Goal: Task Accomplishment & Management: Use online tool/utility

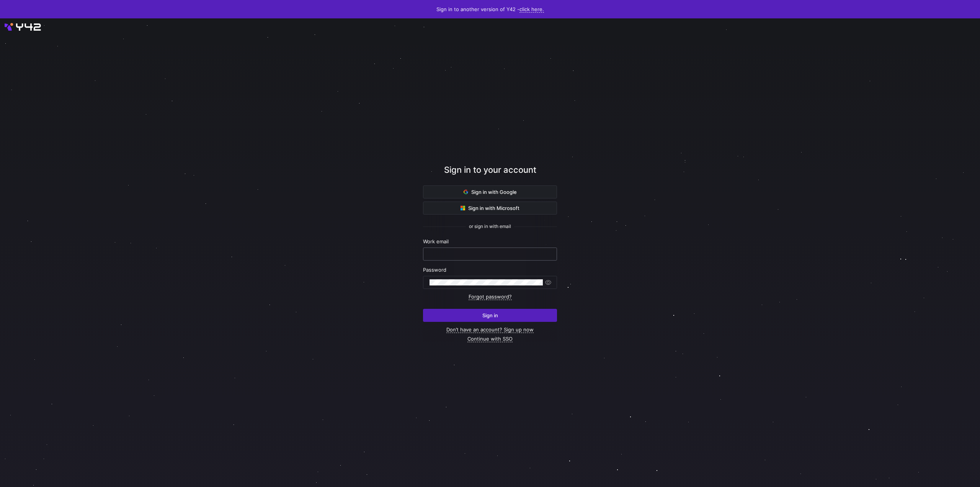
click at [489, 255] on input "text" at bounding box center [489, 254] width 121 height 6
type input "[EMAIL_ADDRESS][DOMAIN_NAME]"
click at [470, 311] on span "submit" at bounding box center [489, 315] width 133 height 12
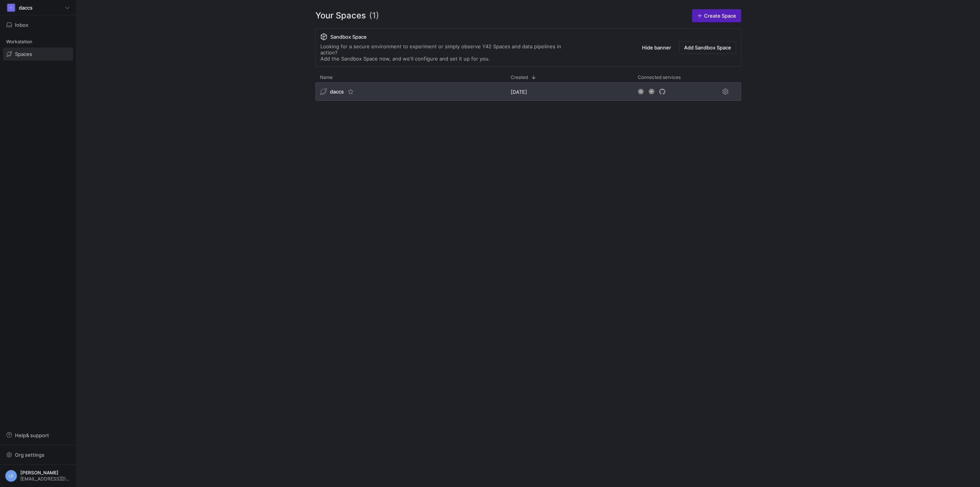
click at [335, 91] on div "daccs" at bounding box center [410, 91] width 191 height 18
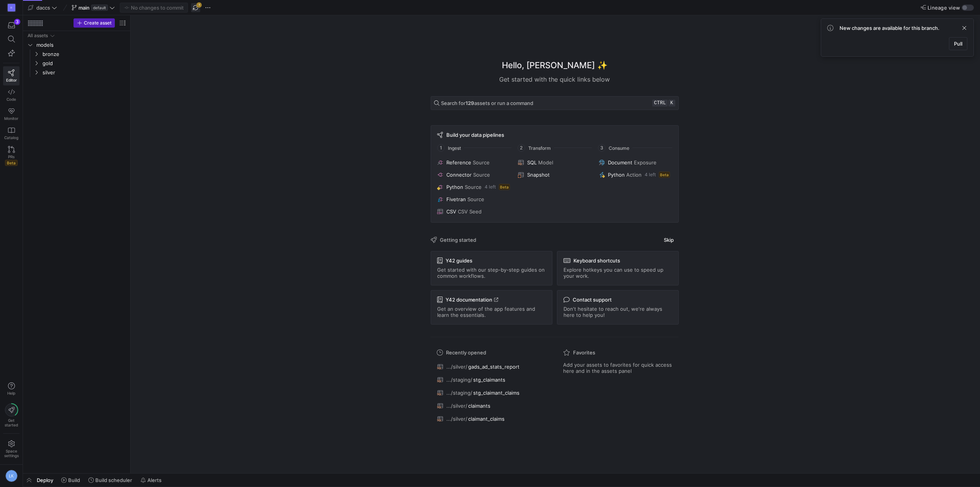
click at [195, 8] on span "button" at bounding box center [195, 7] width 9 height 9
click at [34, 64] on y42-icon "Press SPACE to select this row." at bounding box center [36, 63] width 6 height 6
click at [69, 479] on span "Build" at bounding box center [74, 480] width 12 height 6
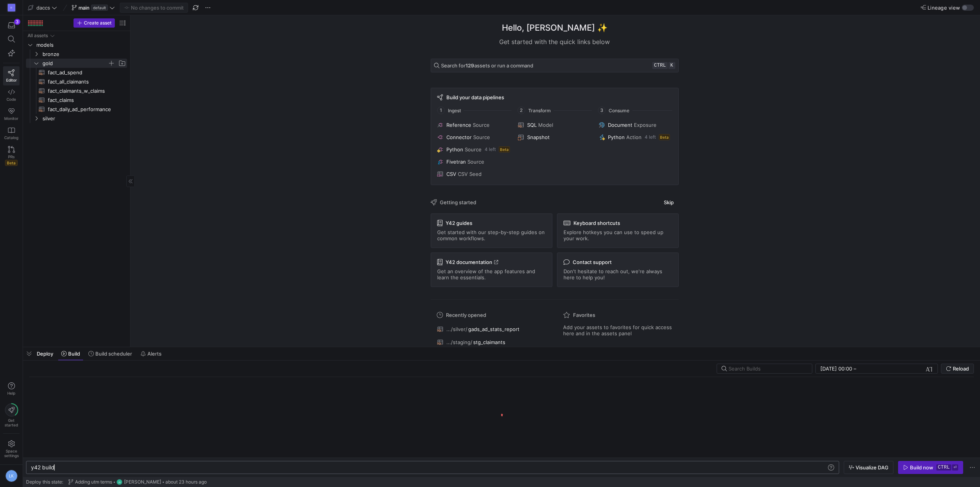
scroll to position [0, 23]
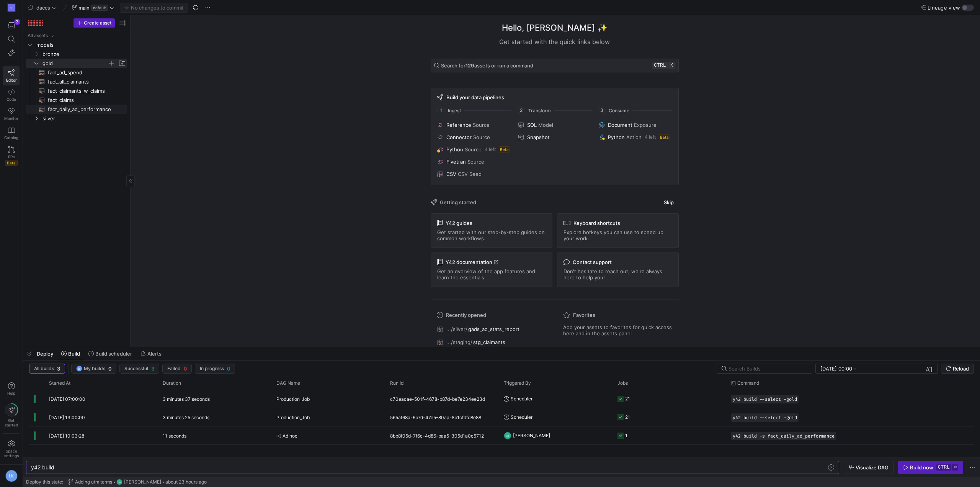
click at [79, 111] on span "fact_daily_ad_performance​​​​​​​​​​" at bounding box center [83, 109] width 70 height 9
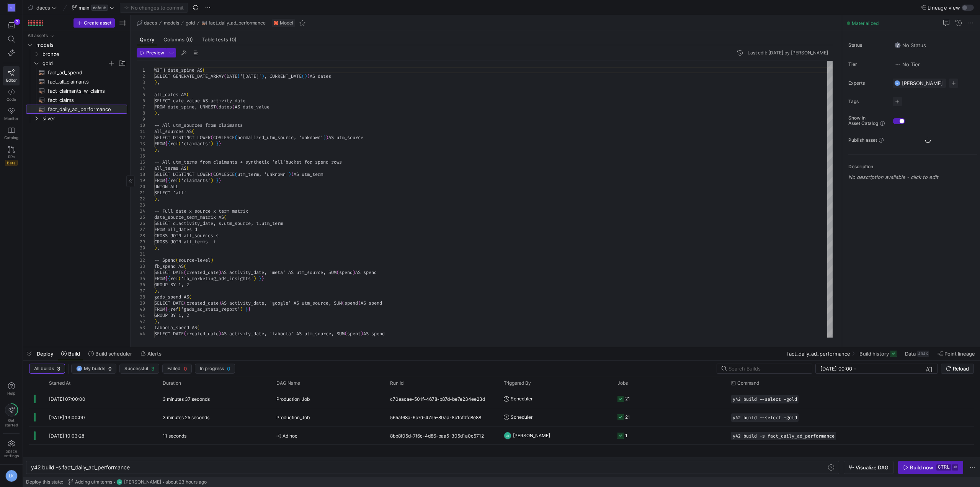
type textarea "y42 build -s fact_daily_ad_performance"
type textarea "SELECT 'all' ), -- Full date x source x term matrix date_source_term_matrix AS …"
click at [256, 240] on div "WITH date_spine AS ( SELECT GENERATE_DATE_ARRAY ( DATE ( '[DATE]' ) , CURRENT_D…" at bounding box center [493, 398] width 678 height 674
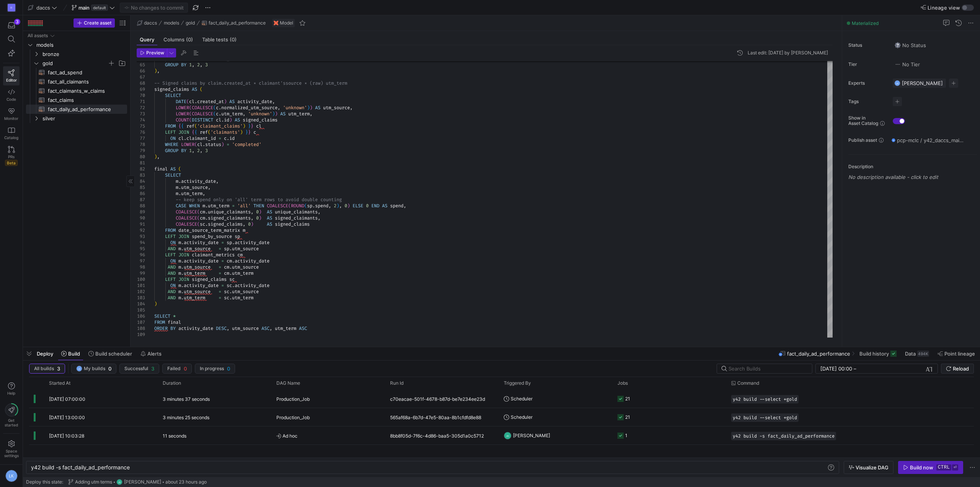
click at [62, 285] on div "All assets models bronze gold silver fact_ad_spend​​​​​​​​​​ fact_all_claimants…" at bounding box center [76, 187] width 101 height 312
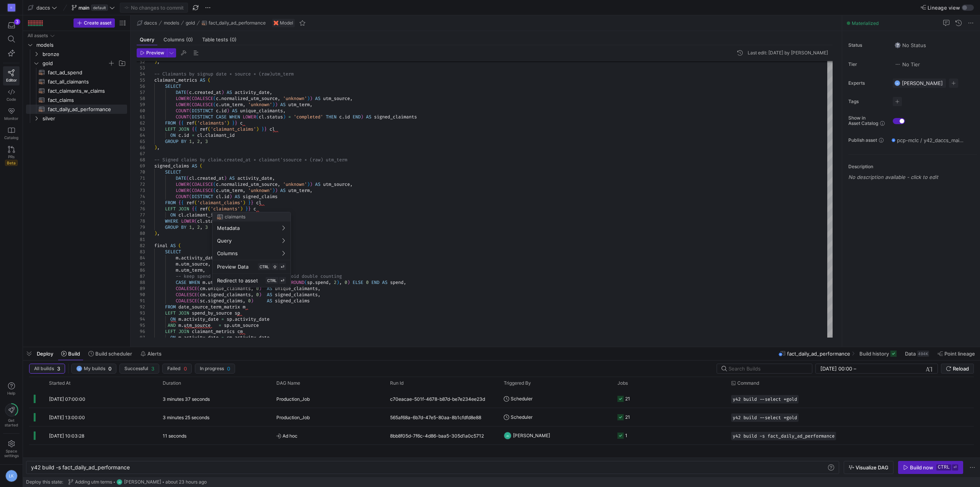
click at [265, 172] on div at bounding box center [490, 243] width 980 height 487
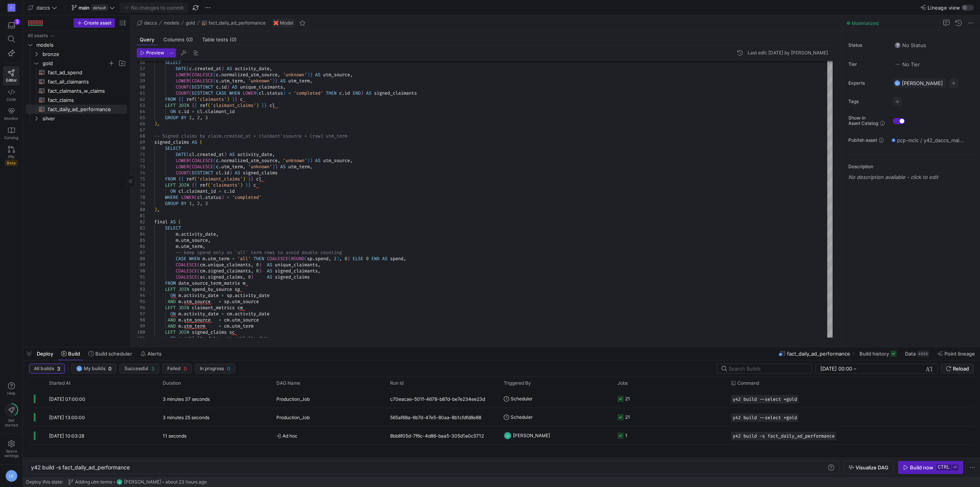
click at [69, 229] on div "All assets models bronze gold silver fact_ad_spend​​​​​​​​​​ fact_all_claimants…" at bounding box center [76, 187] width 101 height 312
